Goal: Task Accomplishment & Management: Manage account settings

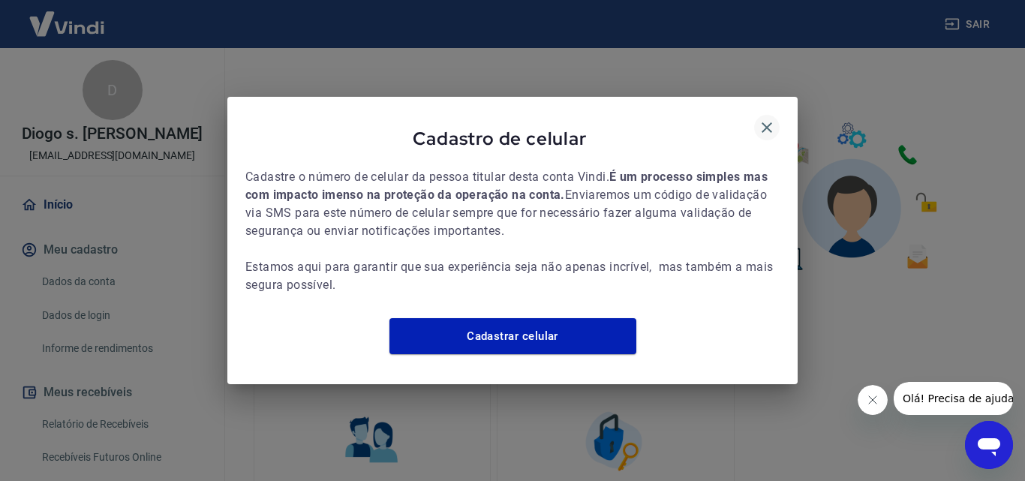
click at [770, 119] on icon "button" at bounding box center [767, 128] width 18 height 18
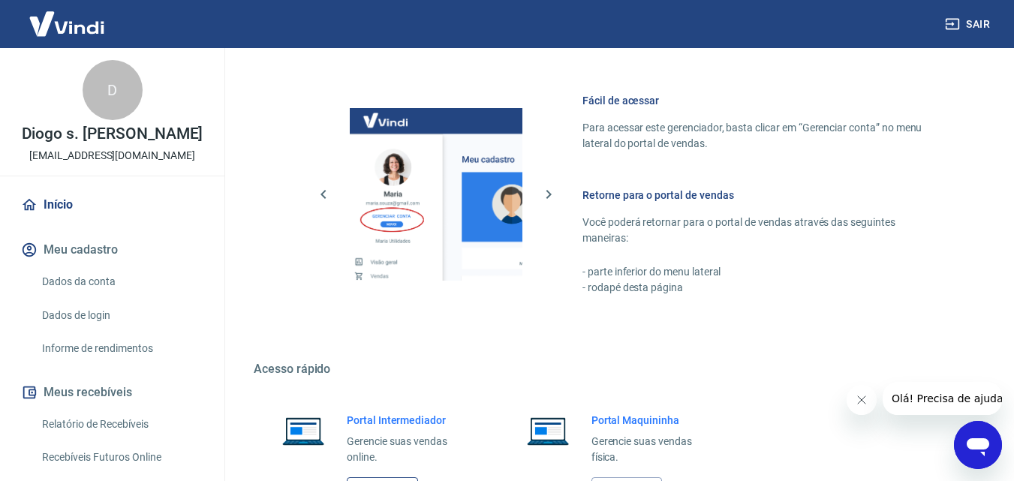
scroll to position [751, 0]
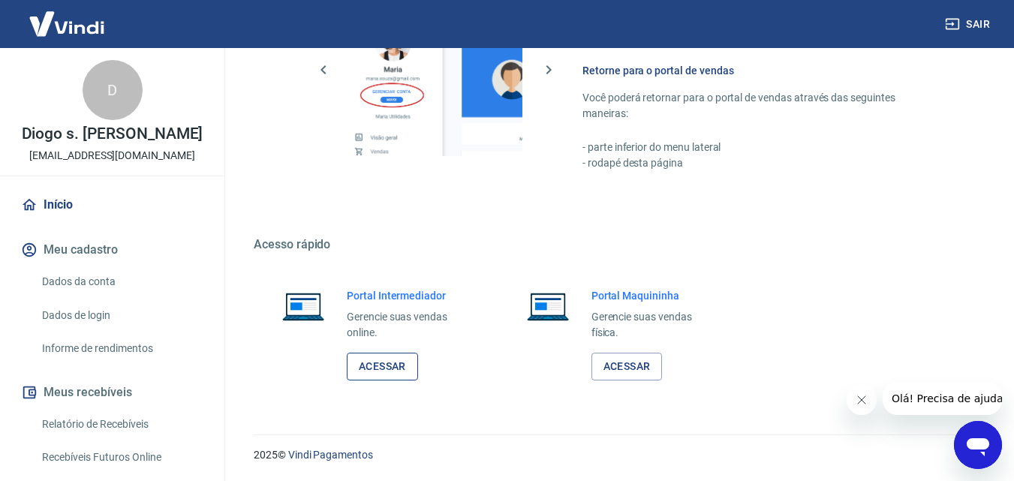
click at [384, 374] on link "Acessar" at bounding box center [382, 367] width 71 height 28
click at [94, 414] on link "Relatório de Recebíveis" at bounding box center [121, 424] width 170 height 31
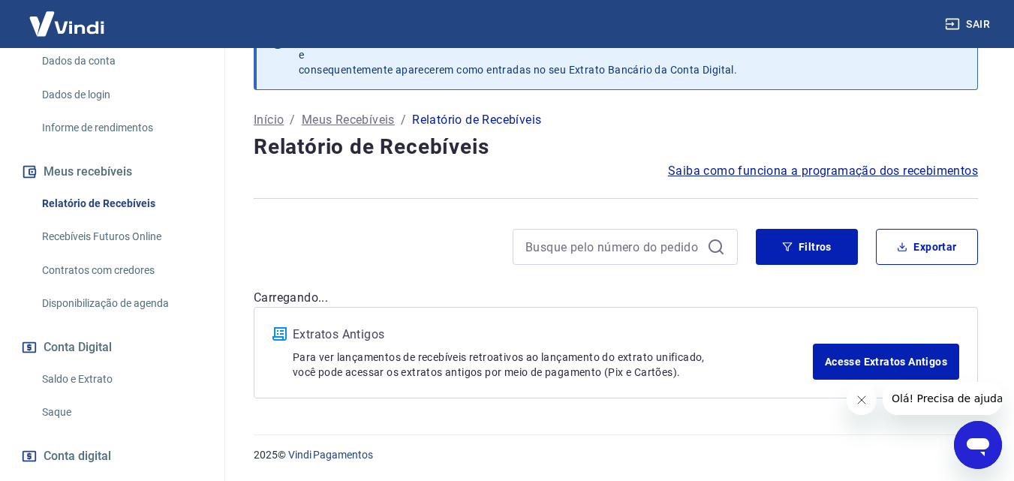
scroll to position [225, 0]
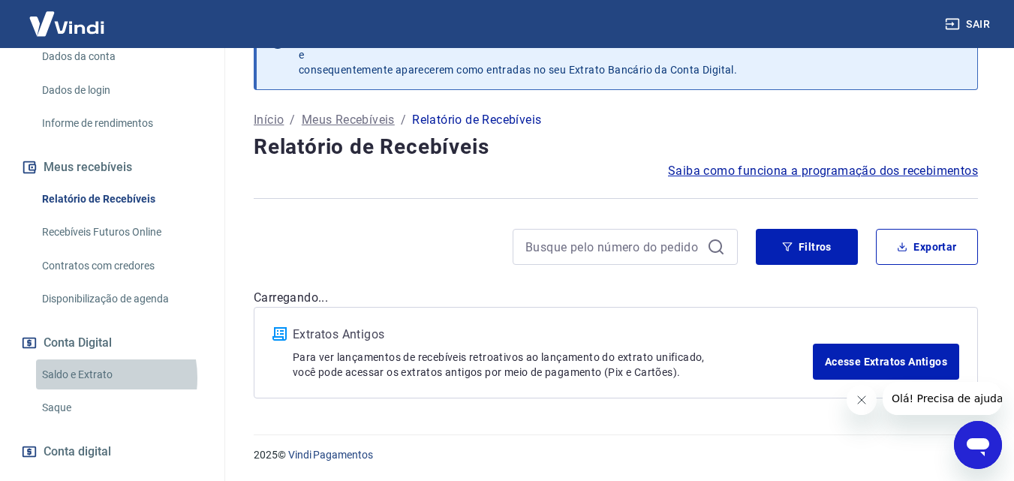
click at [88, 378] on link "Saldo e Extrato" at bounding box center [121, 375] width 170 height 31
